Goal: Information Seeking & Learning: Learn about a topic

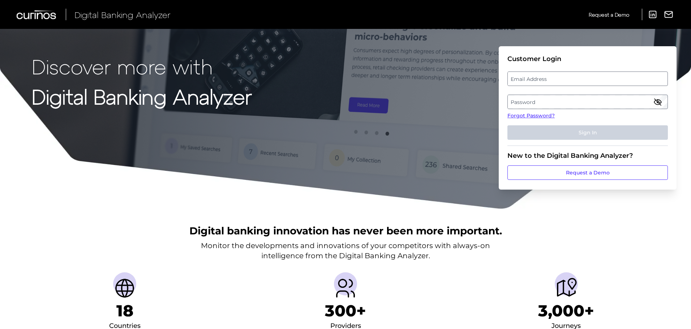
click at [547, 78] on label "Email Address" at bounding box center [586, 78] width 159 height 13
click at [547, 78] on input "email" at bounding box center [587, 79] width 160 height 14
type input "[PERSON_NAME][EMAIL_ADDRESS][PERSON_NAME][PERSON_NAME][DOMAIN_NAME]"
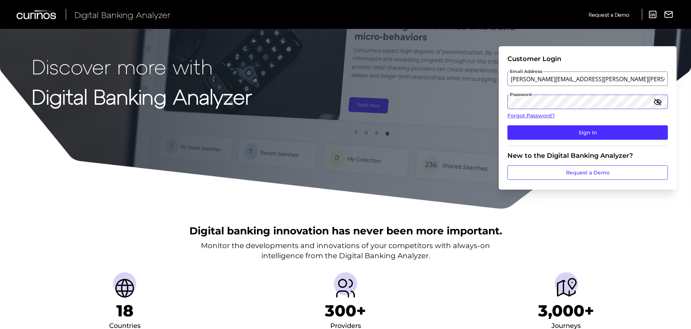
click at [507, 125] on button "Sign In" at bounding box center [587, 132] width 160 height 14
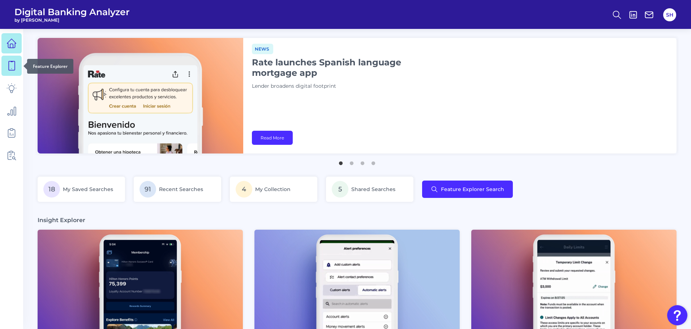
click at [4, 65] on link at bounding box center [11, 66] width 20 height 20
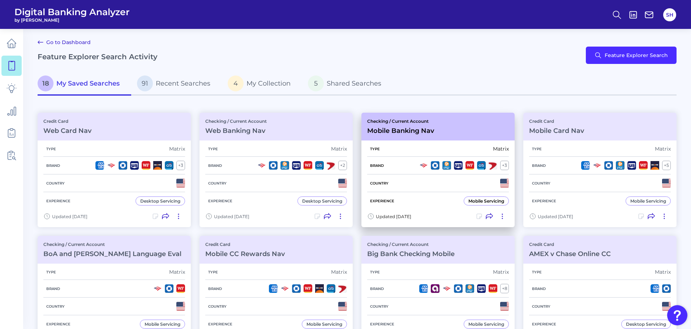
click at [453, 132] on div "Checking / Current Account Mobile Banking Nav" at bounding box center [437, 127] width 153 height 28
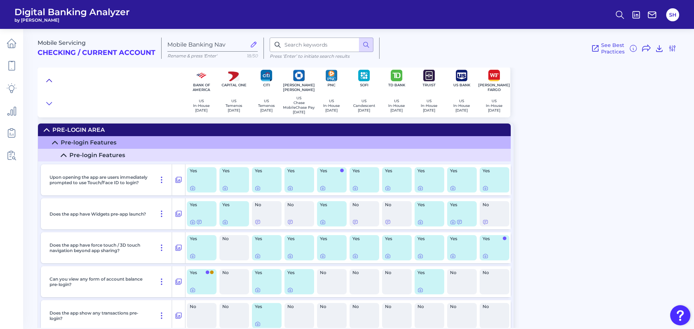
click at [50, 79] on icon at bounding box center [49, 80] width 6 height 7
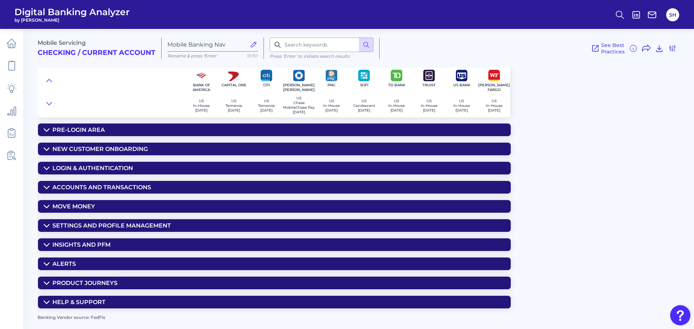
click at [351, 246] on summary "Insights and PFM" at bounding box center [274, 244] width 472 height 13
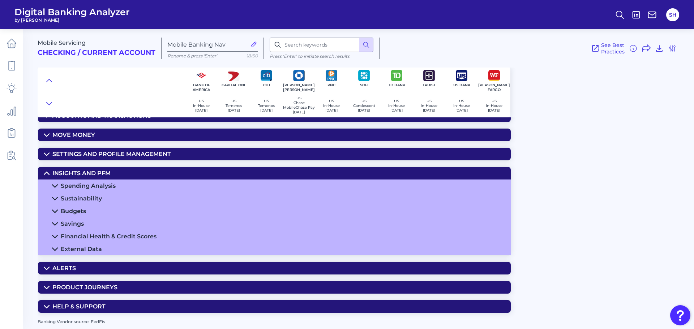
scroll to position [36, 0]
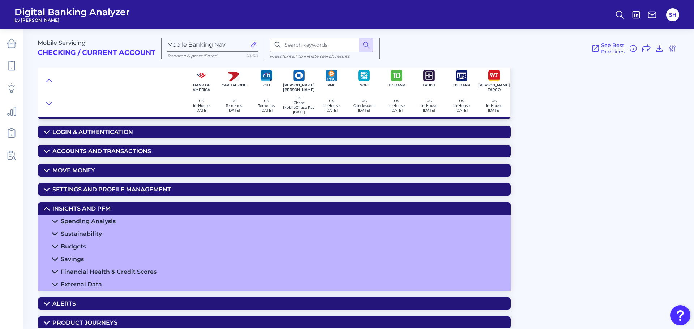
click at [103, 220] on summary "Spending Analysis" at bounding box center [274, 221] width 472 height 13
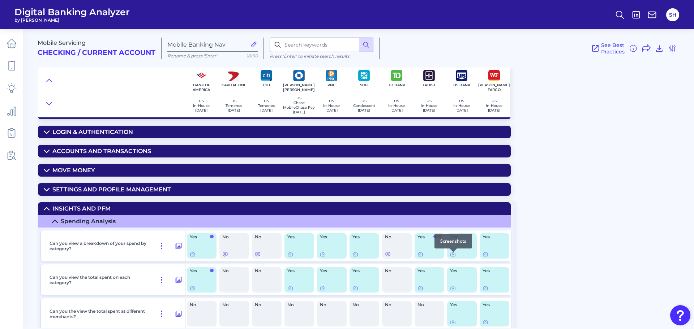
click at [452, 255] on icon at bounding box center [452, 254] width 1 height 1
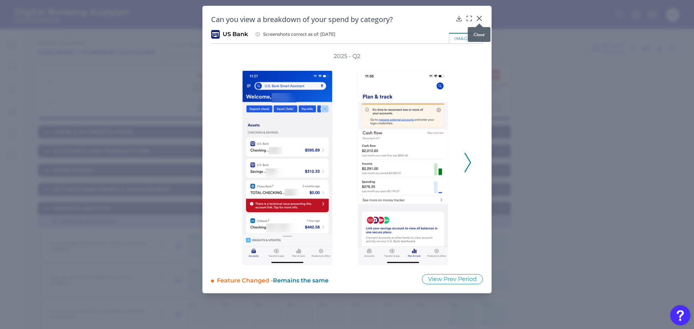
click at [478, 19] on icon at bounding box center [479, 18] width 4 height 4
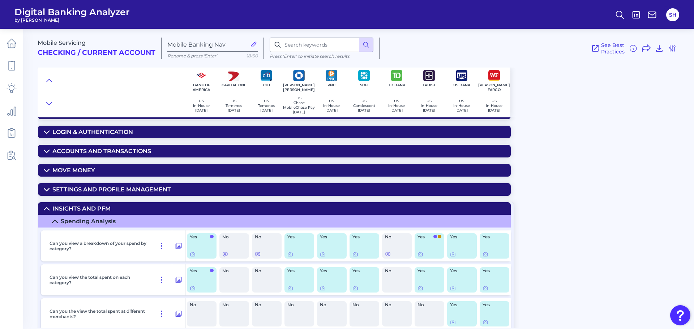
scroll to position [0, 0]
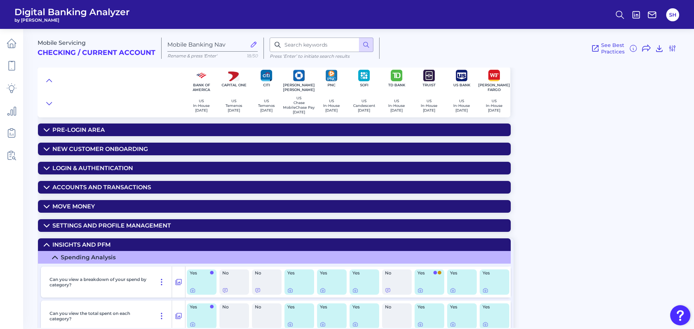
click at [79, 187] on div "Accounts and transactions" at bounding box center [101, 187] width 99 height 7
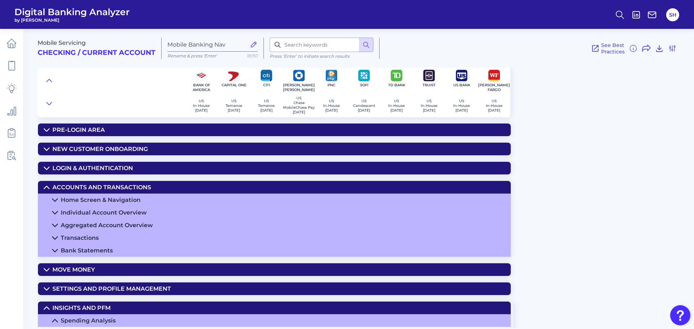
click at [125, 201] on div "Home Screen & Navigation" at bounding box center [101, 199] width 80 height 7
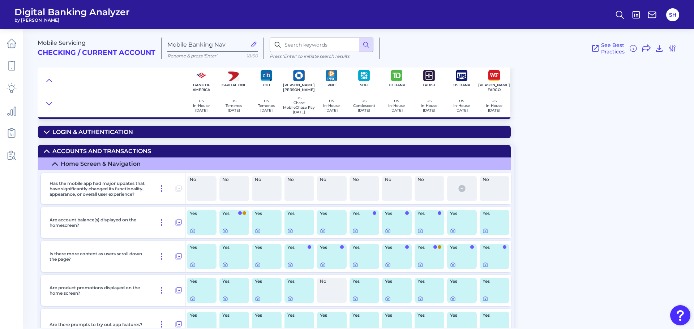
scroll to position [72, 0]
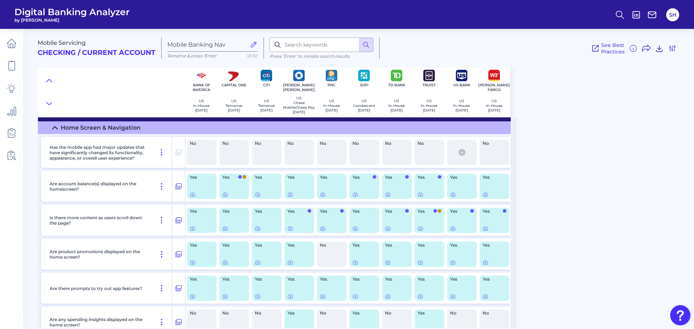
click at [449, 232] on div "Yes" at bounding box center [462, 220] width 30 height 25
click at [452, 230] on icon at bounding box center [453, 229] width 6 height 6
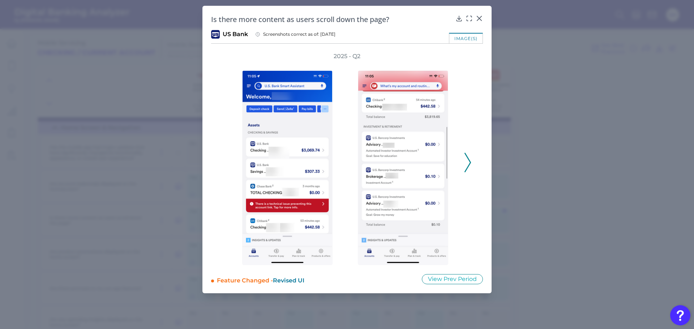
click at [466, 160] on icon at bounding box center [467, 163] width 7 height 20
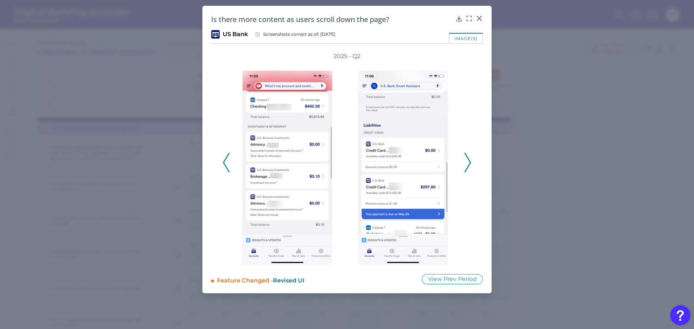
click at [466, 160] on icon at bounding box center [467, 163] width 7 height 20
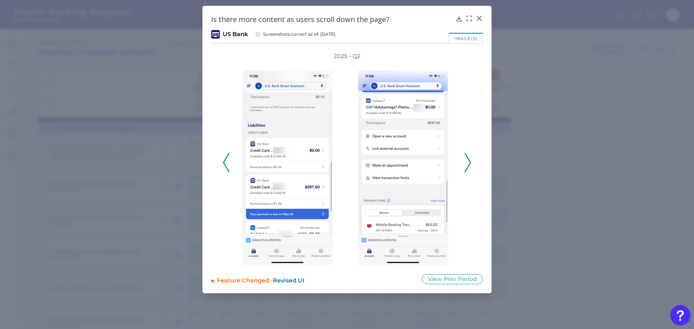
click at [466, 160] on icon at bounding box center [467, 163] width 7 height 20
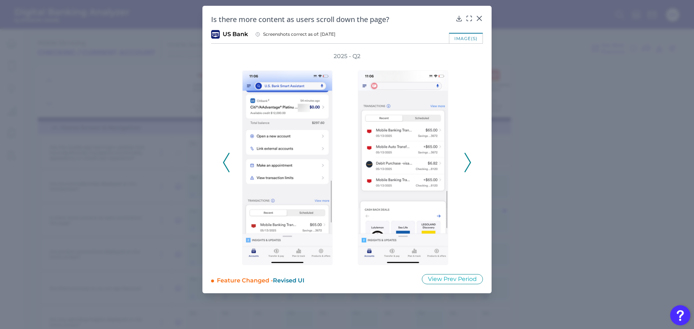
click at [466, 159] on icon at bounding box center [467, 163] width 7 height 20
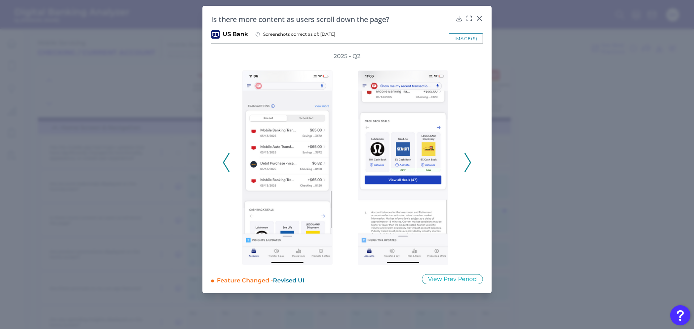
click at [466, 159] on icon at bounding box center [467, 163] width 7 height 20
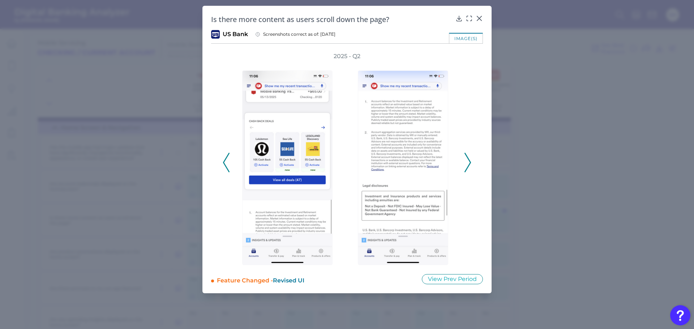
click at [466, 159] on icon at bounding box center [467, 163] width 7 height 20
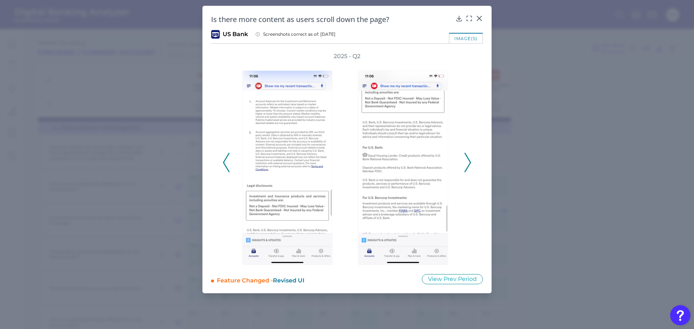
click at [466, 159] on icon at bounding box center [467, 163] width 7 height 20
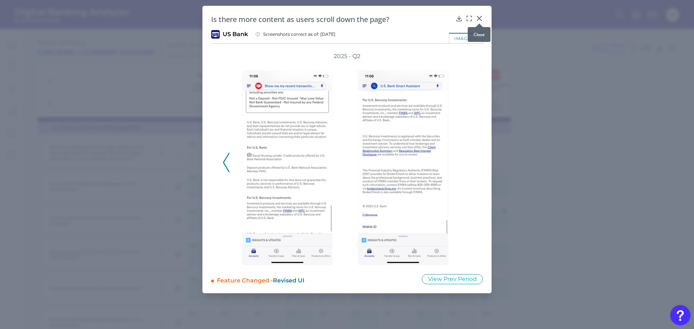
click at [480, 19] on icon at bounding box center [479, 18] width 4 height 4
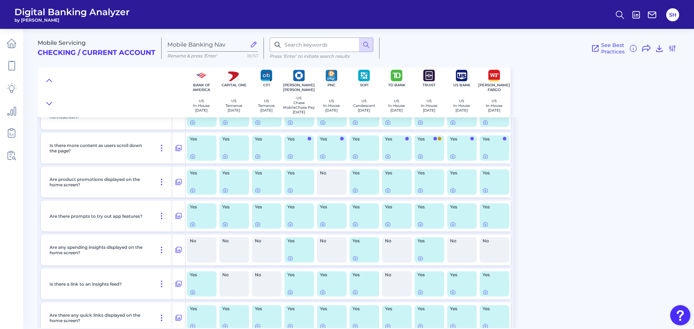
scroll to position [181, 0]
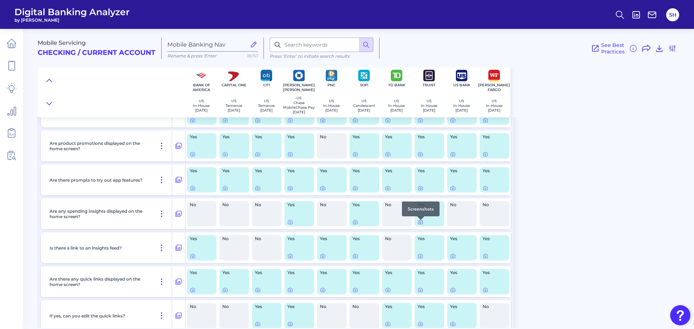
click at [418, 224] on icon at bounding box center [420, 222] width 4 height 4
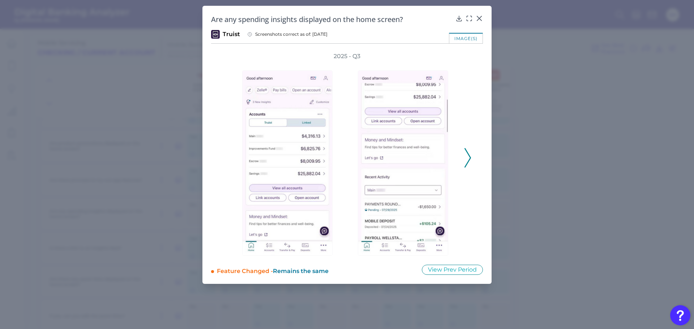
click at [467, 155] on icon at bounding box center [467, 158] width 7 height 20
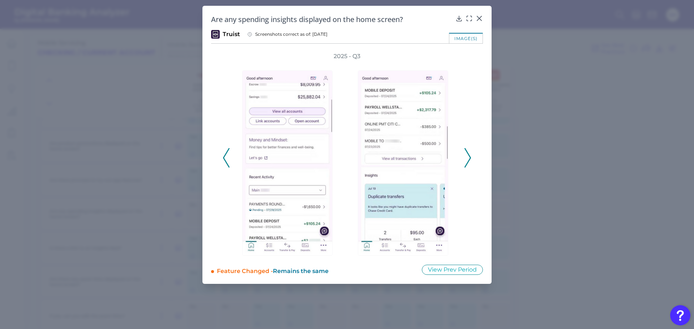
click at [467, 155] on icon at bounding box center [467, 158] width 7 height 20
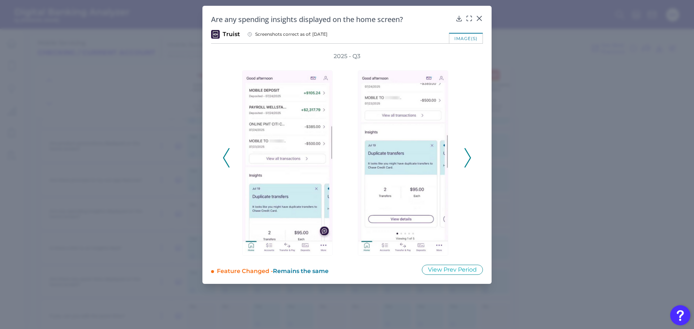
click at [467, 155] on icon at bounding box center [467, 158] width 7 height 20
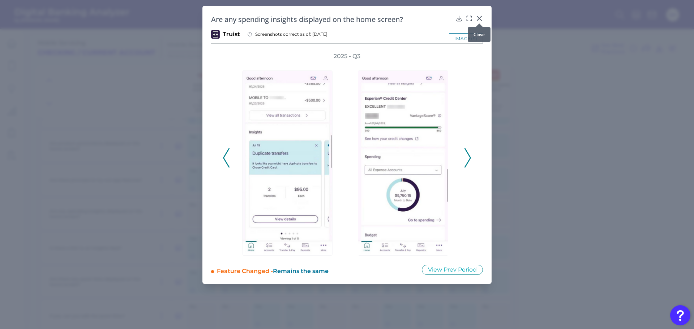
click at [480, 19] on icon at bounding box center [479, 18] width 4 height 4
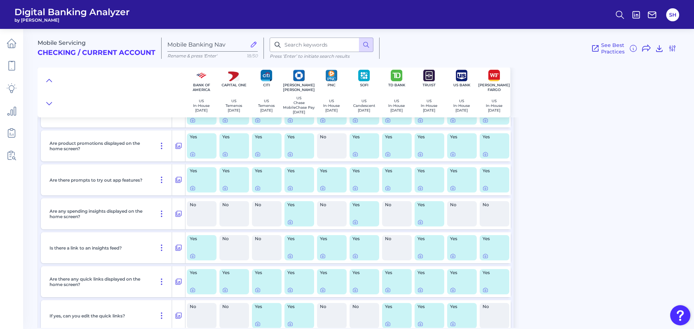
scroll to position [217, 0]
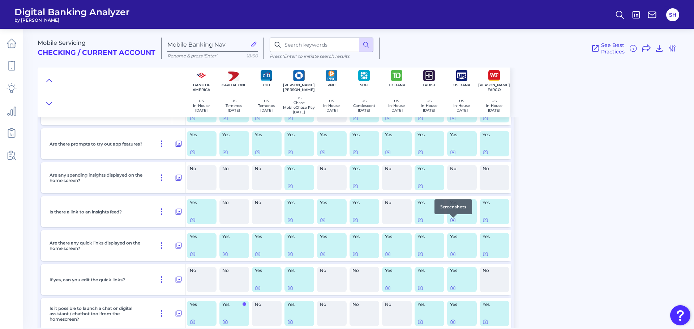
click at [452, 223] on icon at bounding box center [453, 220] width 6 height 6
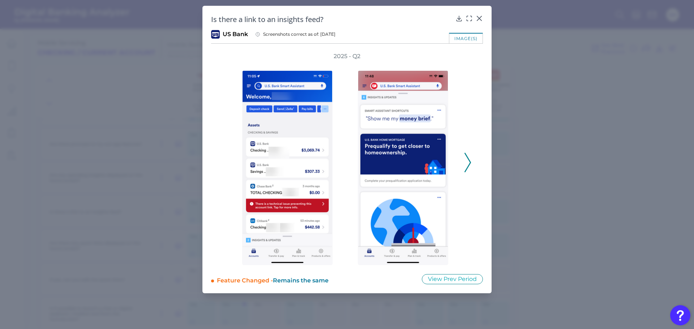
click at [469, 160] on polyline at bounding box center [467, 163] width 5 height 18
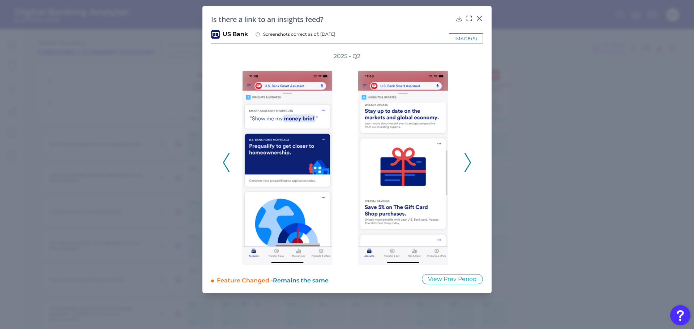
click at [469, 160] on polyline at bounding box center [467, 163] width 5 height 18
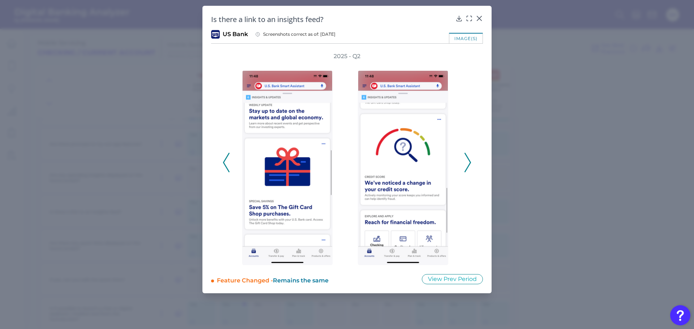
click at [469, 160] on polyline at bounding box center [467, 163] width 5 height 18
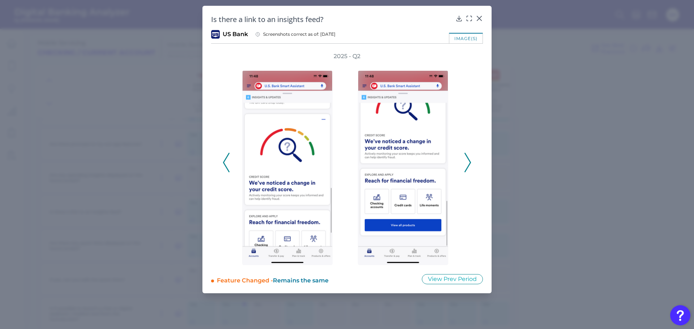
click at [469, 160] on polyline at bounding box center [467, 163] width 5 height 18
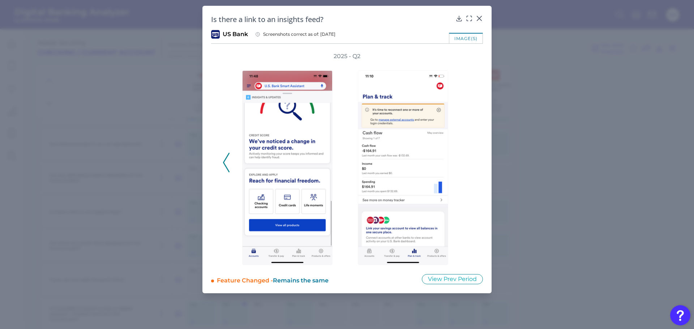
click at [225, 154] on icon at bounding box center [226, 163] width 7 height 20
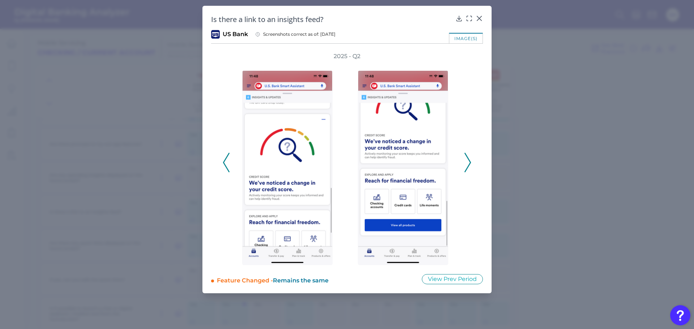
click at [225, 154] on icon at bounding box center [226, 163] width 7 height 20
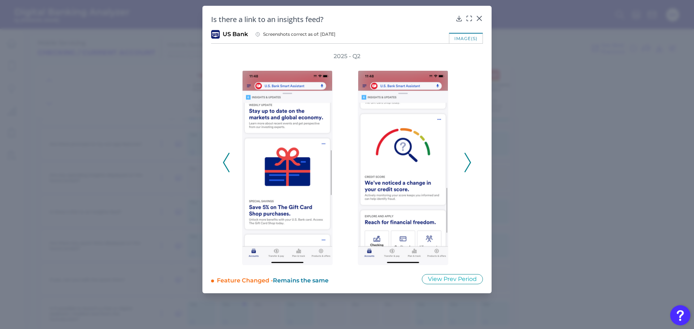
click at [223, 163] on polyline at bounding box center [225, 163] width 5 height 18
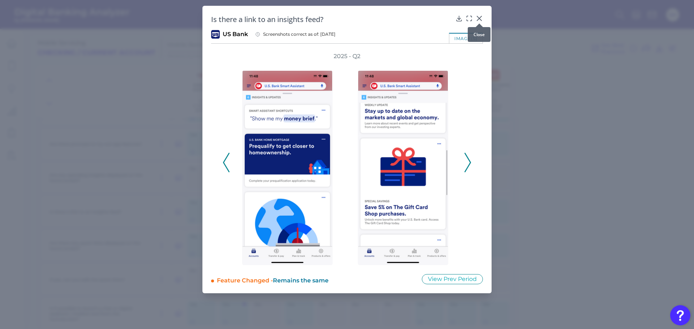
click at [479, 18] on icon at bounding box center [479, 18] width 4 height 4
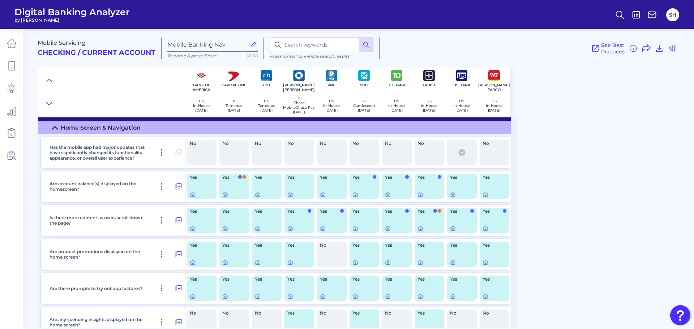
scroll to position [108, 0]
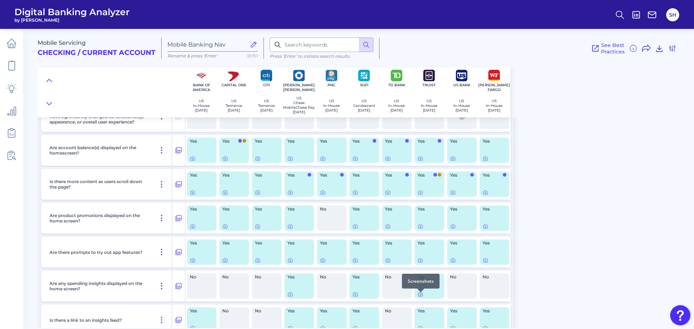
click at [418, 297] on icon at bounding box center [420, 294] width 6 height 6
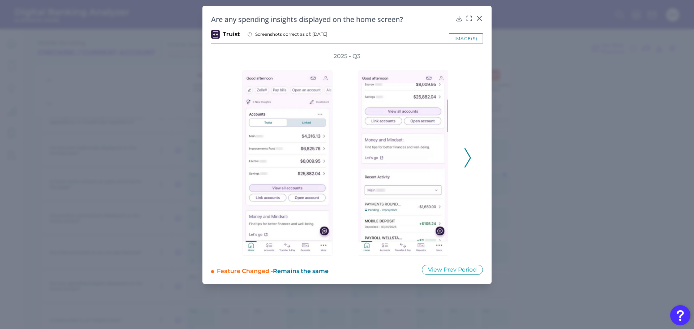
click at [468, 157] on icon at bounding box center [467, 158] width 7 height 20
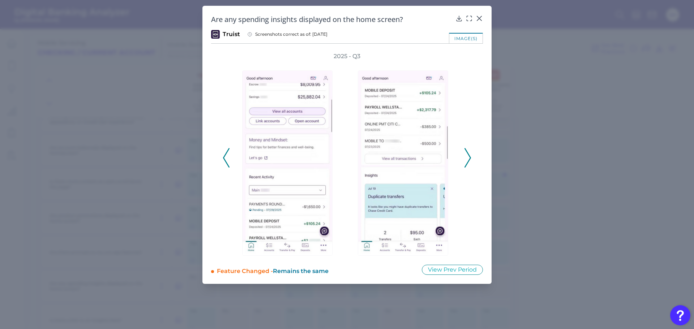
click at [468, 157] on icon at bounding box center [467, 158] width 7 height 20
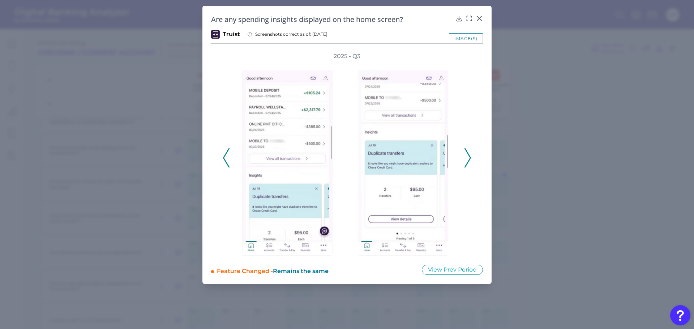
click at [468, 157] on icon at bounding box center [467, 158] width 7 height 20
